Goal: Task Accomplishment & Management: Use online tool/utility

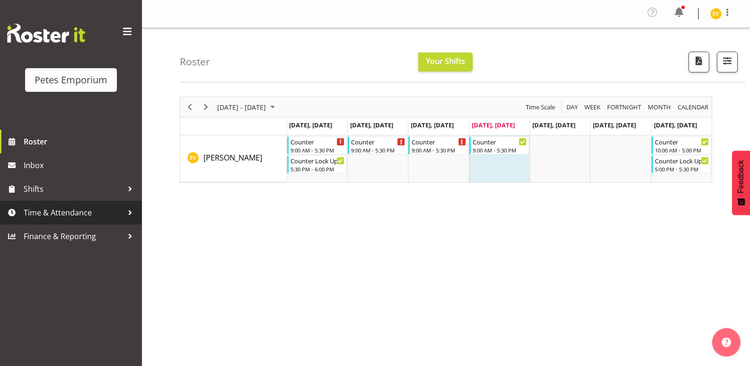
click at [80, 216] on span "Time & Attendance" at bounding box center [73, 212] width 99 height 14
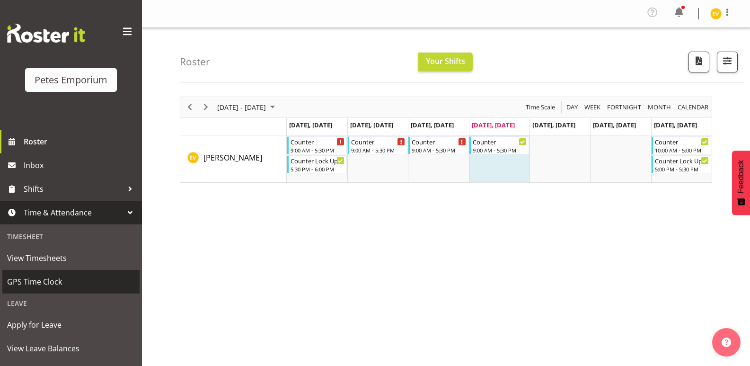
click at [86, 287] on span "GPS Time Clock" at bounding box center [71, 281] width 128 height 14
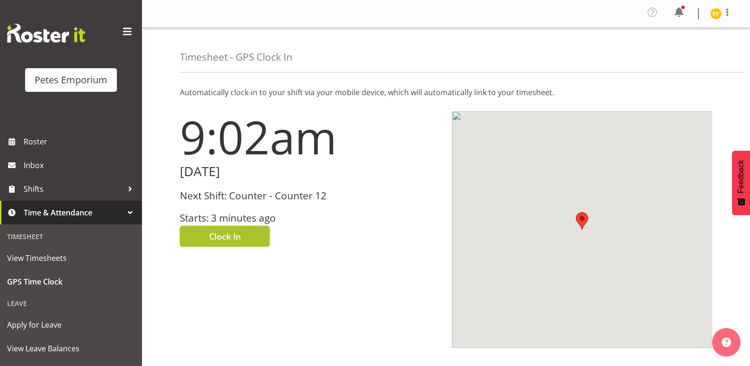
click at [236, 240] on span "Clock In" at bounding box center [225, 236] width 32 height 12
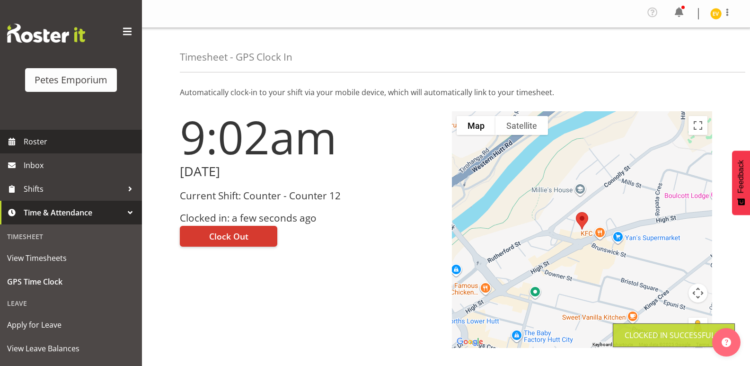
click at [91, 141] on span "Roster" at bounding box center [80, 141] width 113 height 14
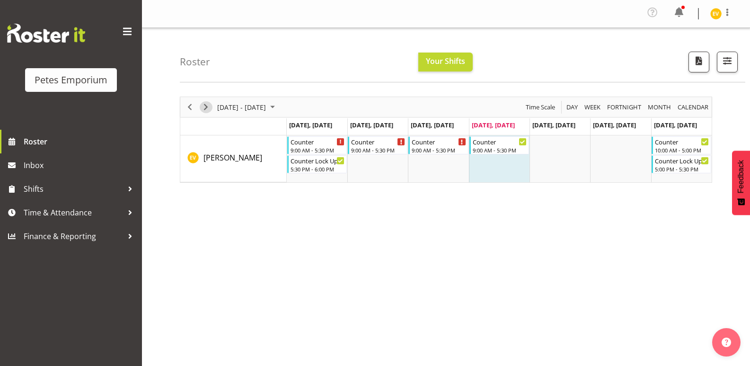
click at [201, 107] on span "Next" at bounding box center [205, 107] width 11 height 12
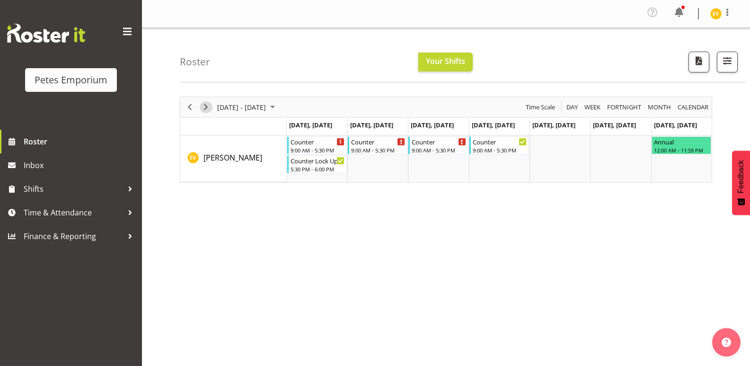
click at [207, 107] on span "Next" at bounding box center [205, 107] width 11 height 12
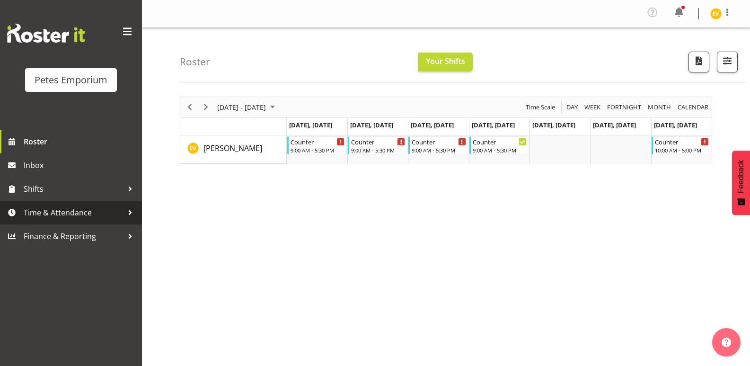
click at [104, 219] on span "Time & Attendance" at bounding box center [73, 212] width 99 height 14
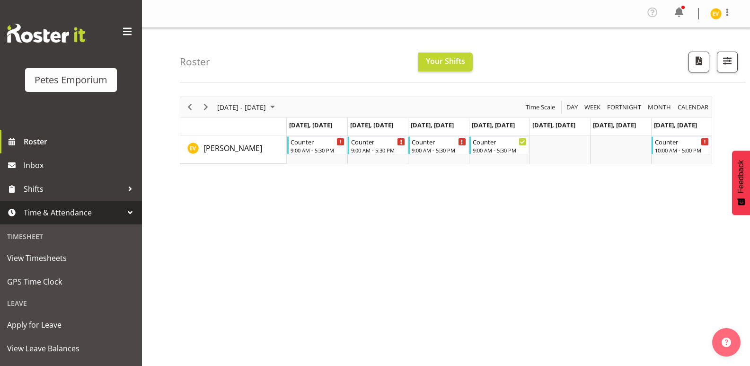
click at [220, 208] on div "[DATE] - [DATE] [DATE] Day Week Fortnight Month calendar Month Agenda Time Scal…" at bounding box center [465, 278] width 570 height 378
click at [677, 10] on span at bounding box center [678, 12] width 15 height 15
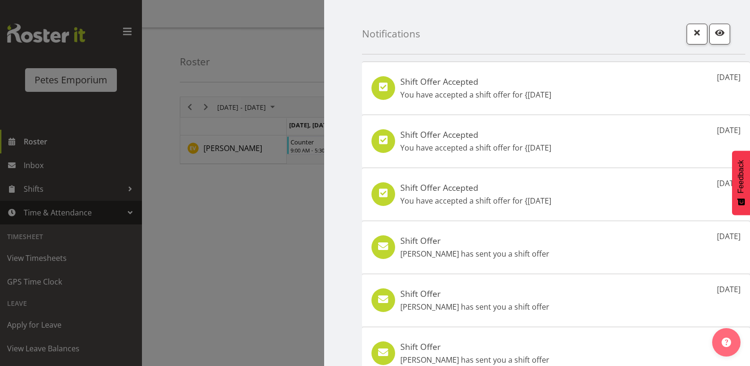
click at [300, 51] on div at bounding box center [375, 183] width 750 height 366
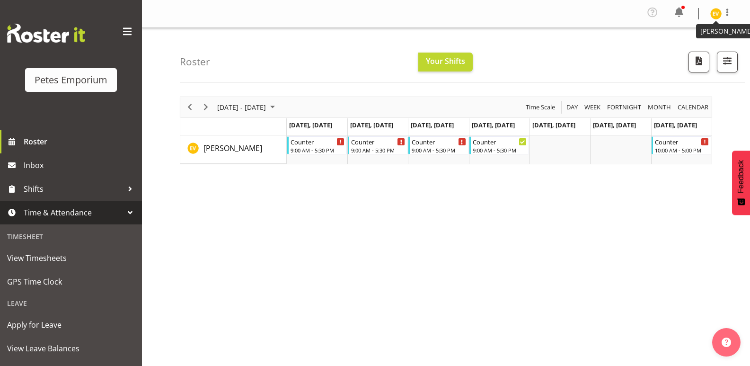
click at [718, 15] on img at bounding box center [715, 13] width 11 height 11
click at [701, 48] on link "Log Out" at bounding box center [687, 52] width 91 height 17
